Goal: Information Seeking & Learning: Learn about a topic

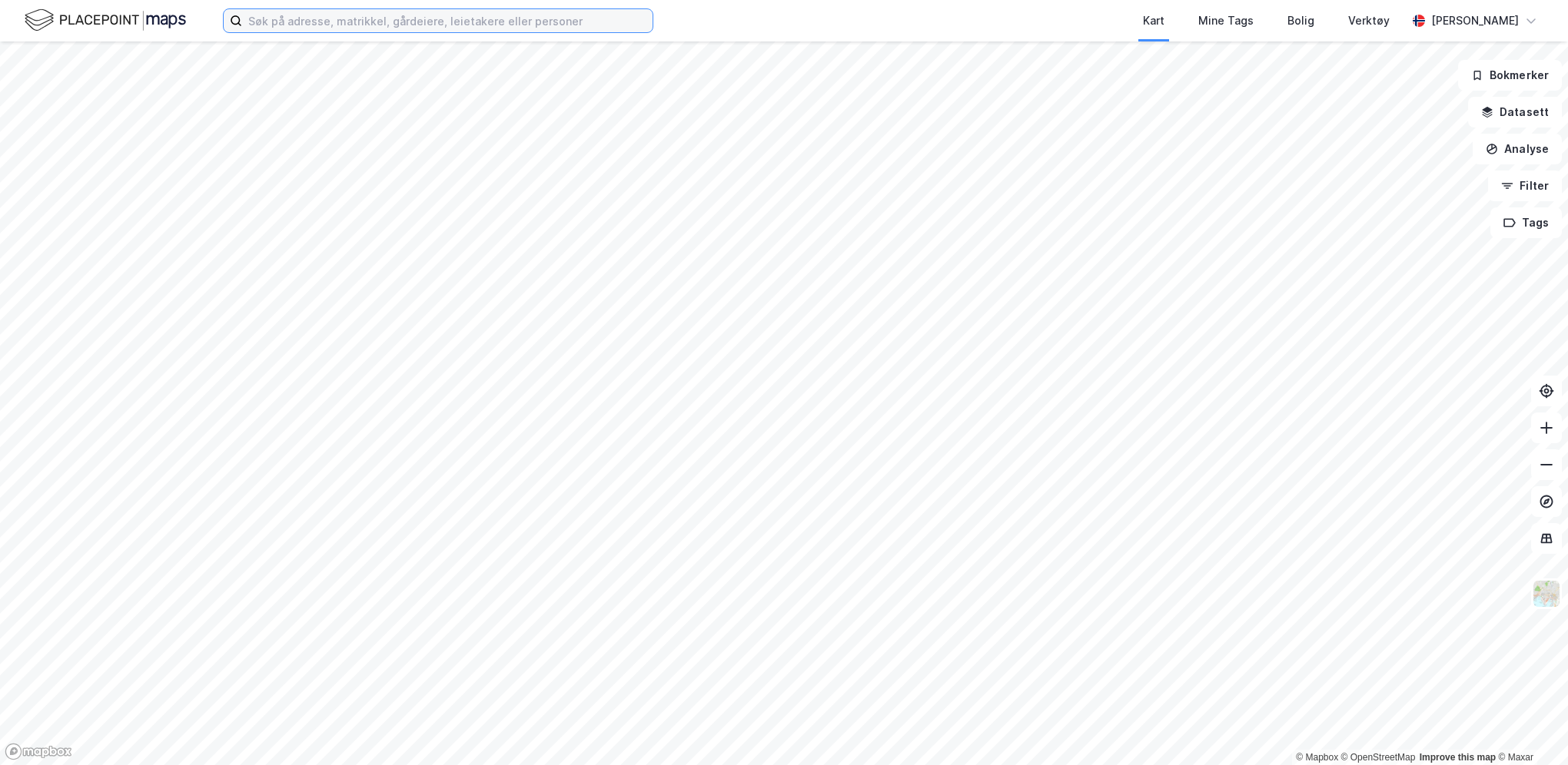
click at [286, 27] on input at bounding box center [447, 21] width 411 height 23
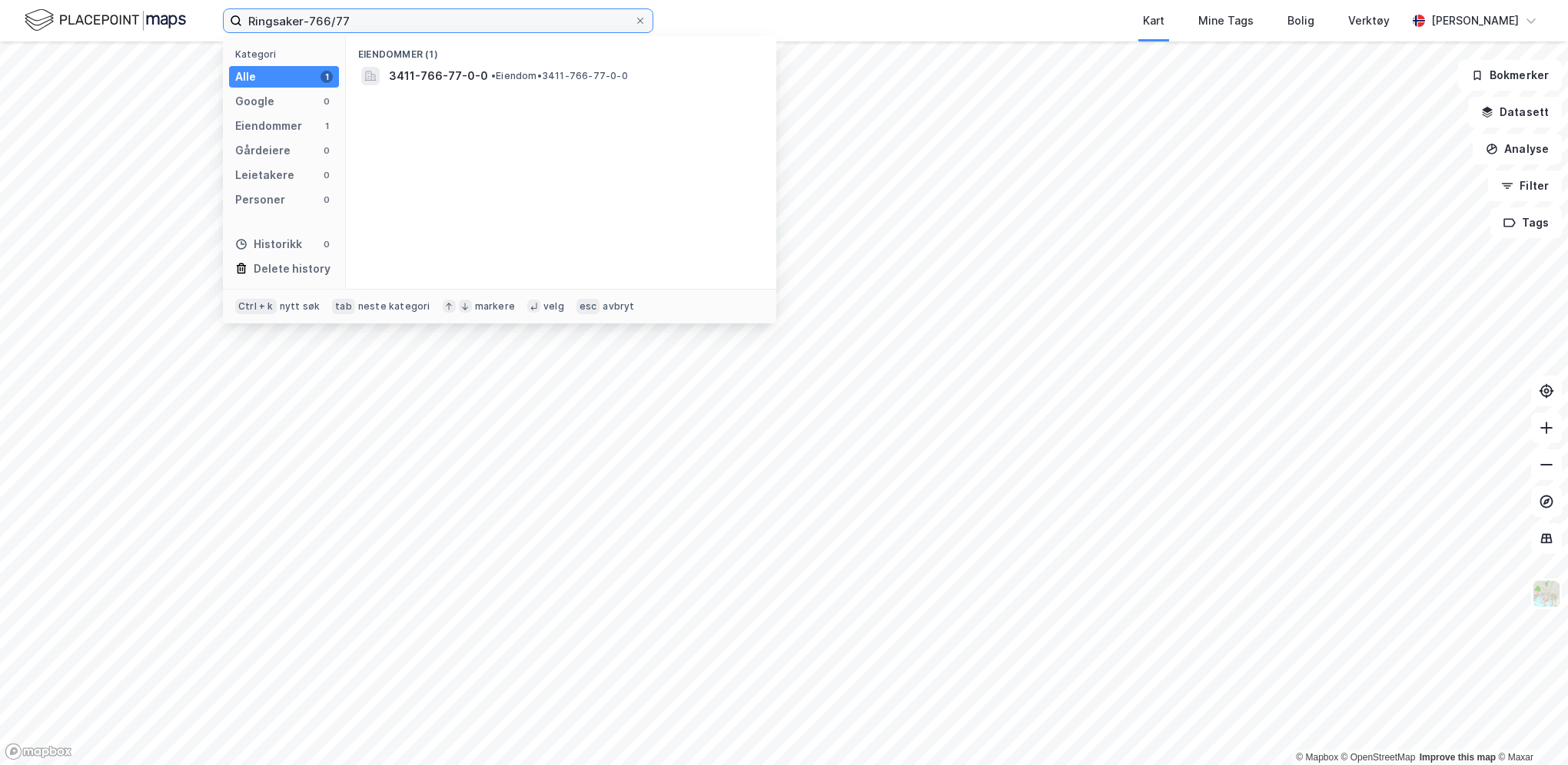
type input "Ringsaker-766/77"
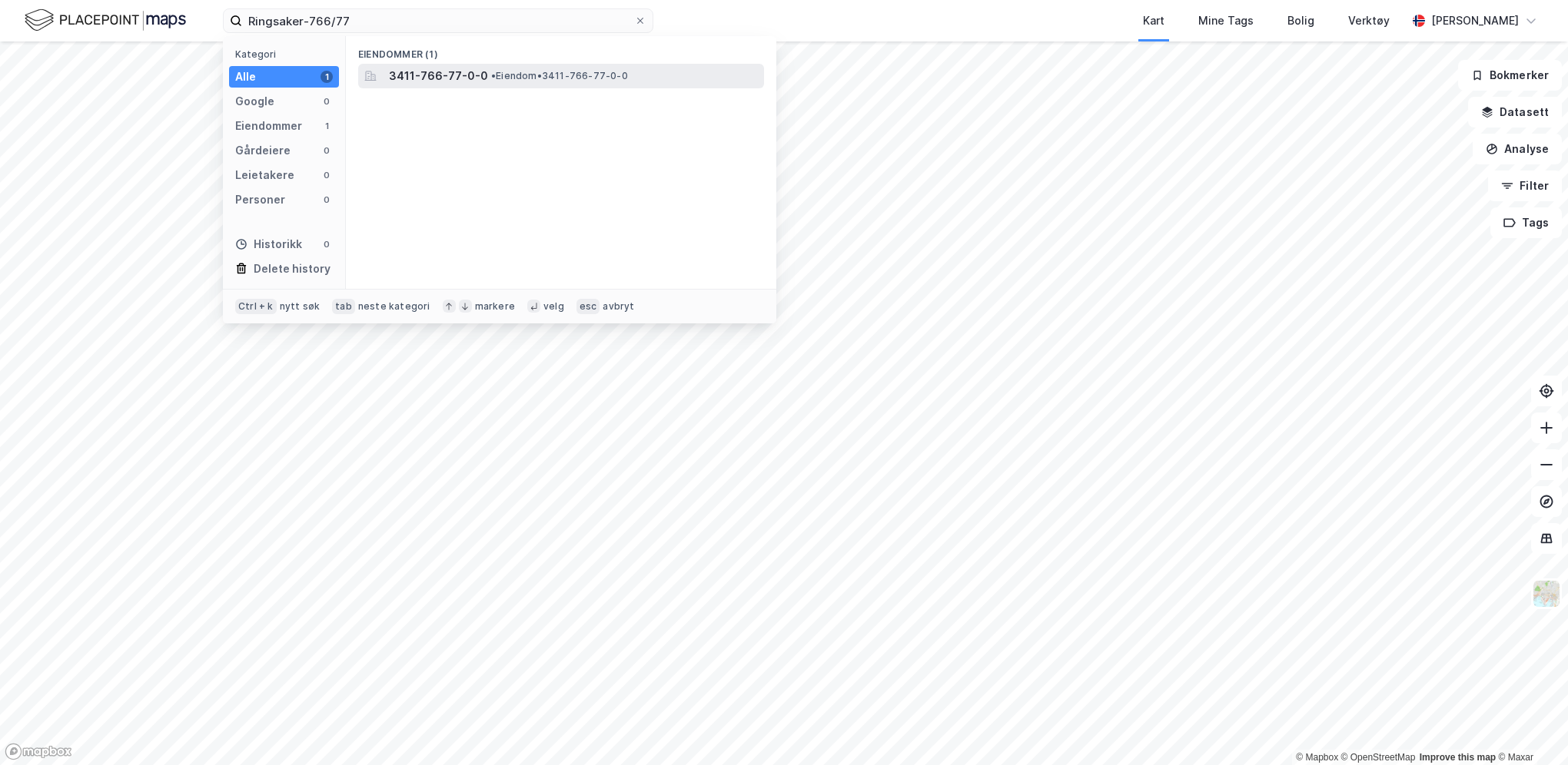
click at [462, 65] on div "3411-766-77-0-0 • Eiendom • 3411-766-77-0-0" at bounding box center [561, 76] width 406 height 25
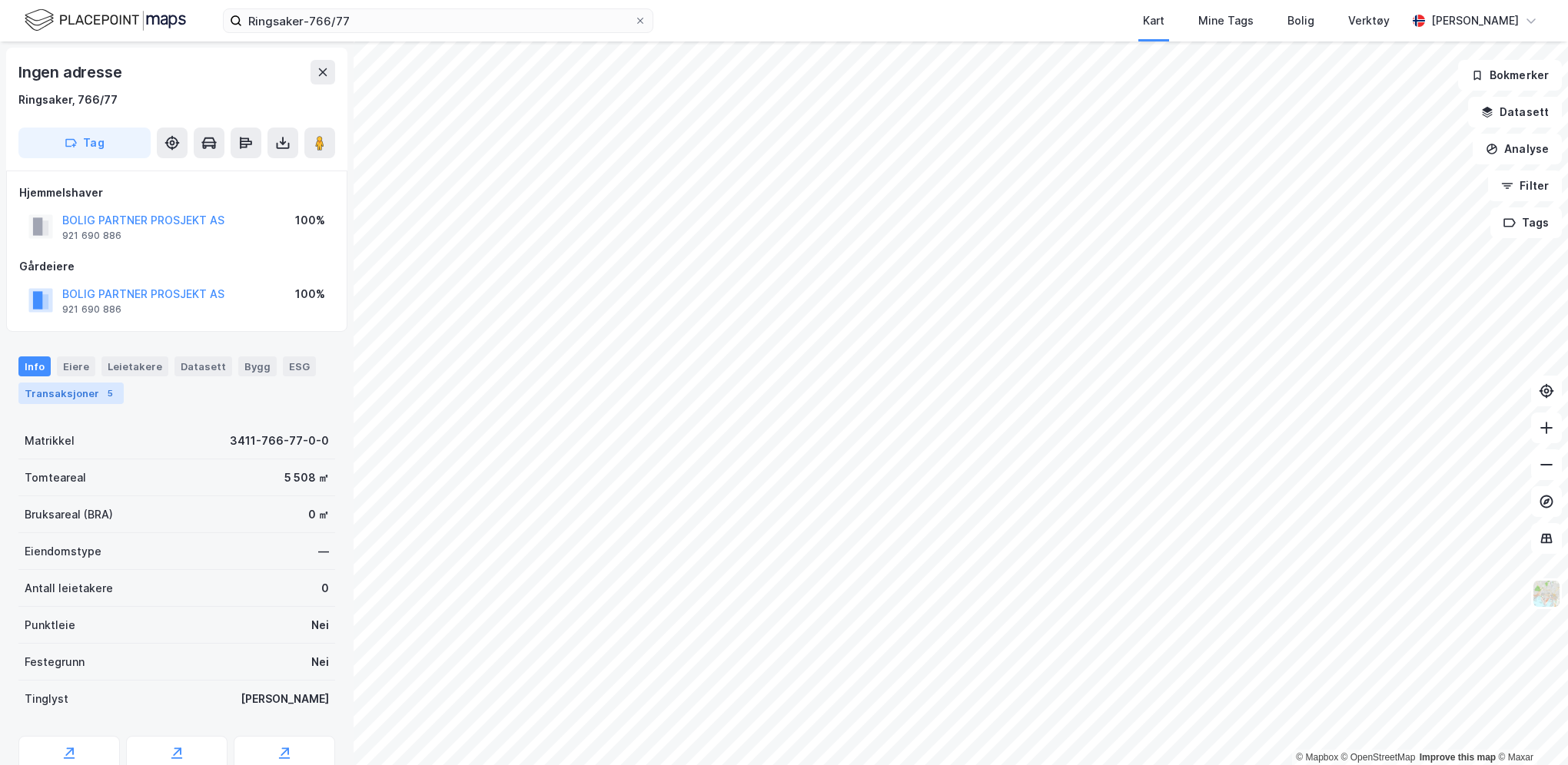
click at [81, 394] on div "Transaksjoner 5" at bounding box center [71, 393] width 105 height 22
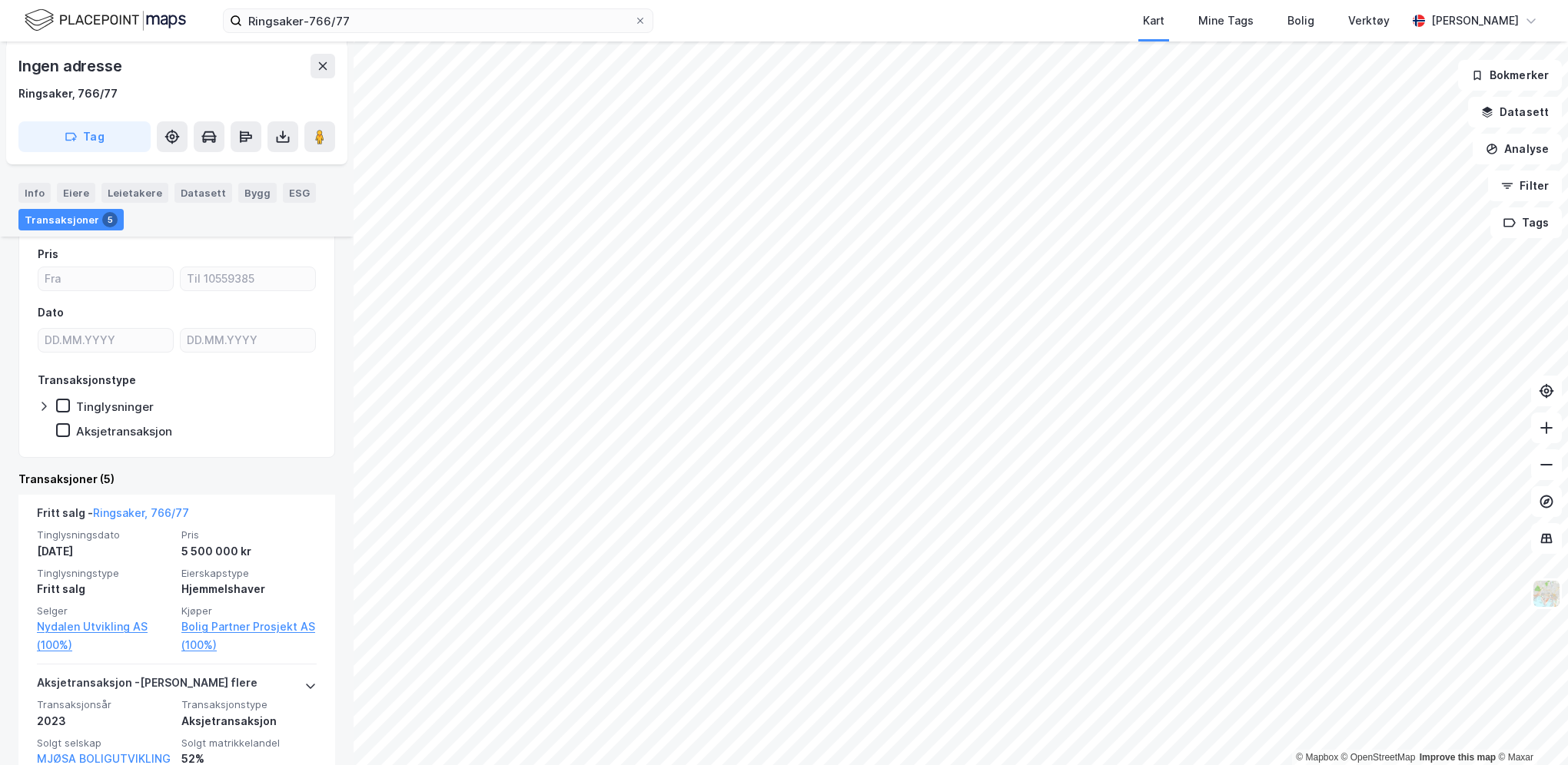
scroll to position [231, 0]
